Goal: Task Accomplishment & Management: Manage account settings

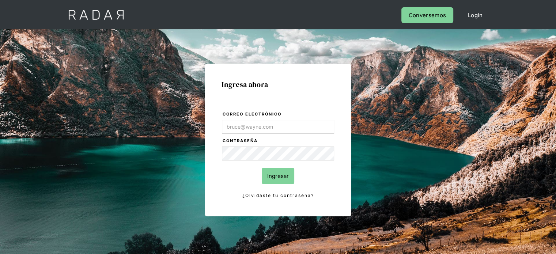
click at [247, 128] on input "Correo electrónico" at bounding box center [278, 127] width 112 height 14
type input "[EMAIL_ADDRESS][DOMAIN_NAME]"
click at [277, 172] on input "Ingresar" at bounding box center [278, 176] width 33 height 16
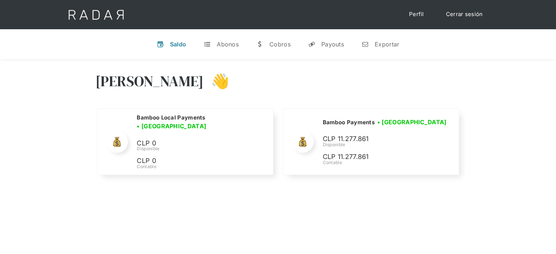
click at [469, 73] on div "[PERSON_NAME] 👋 Cargando tus cuentas... Nombre de la empresa • [GEOGRAPHIC_DATA…" at bounding box center [278, 124] width 556 height 131
